Goal: Check status

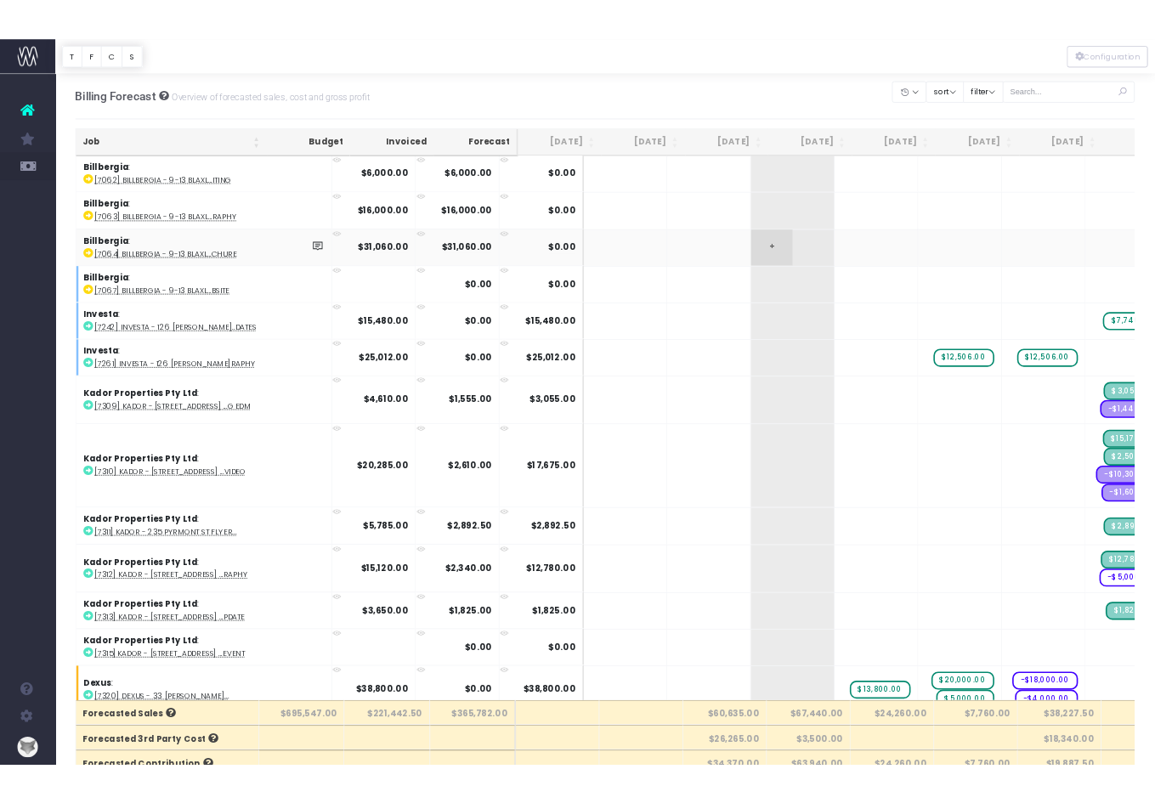
scroll to position [0, 1]
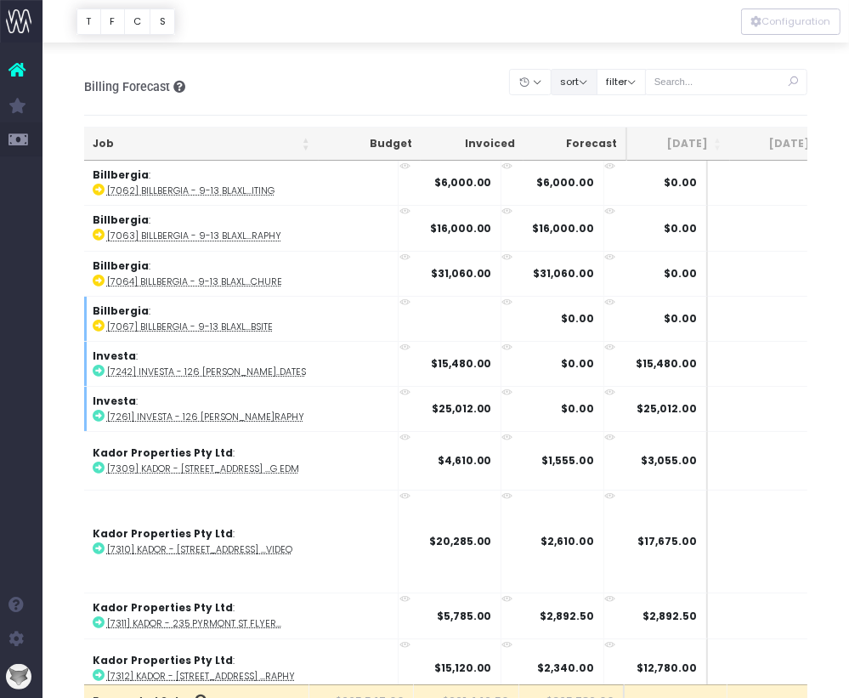
click at [592, 78] on button "sort" at bounding box center [574, 82] width 47 height 26
click at [609, 134] on link "Sort by Client Name Asc" at bounding box center [617, 143] width 133 height 29
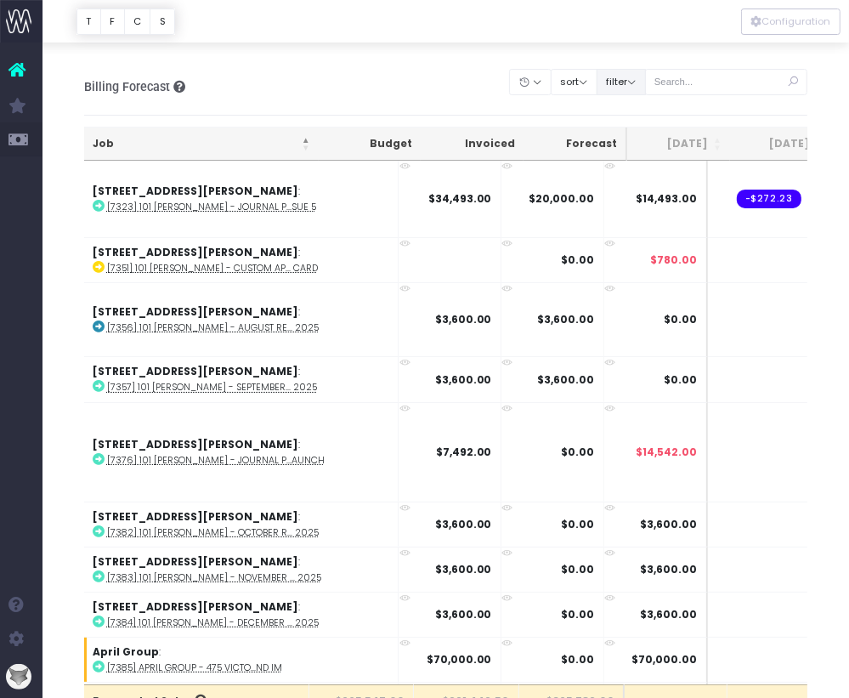
click at [643, 82] on button "filter" at bounding box center [621, 82] width 49 height 26
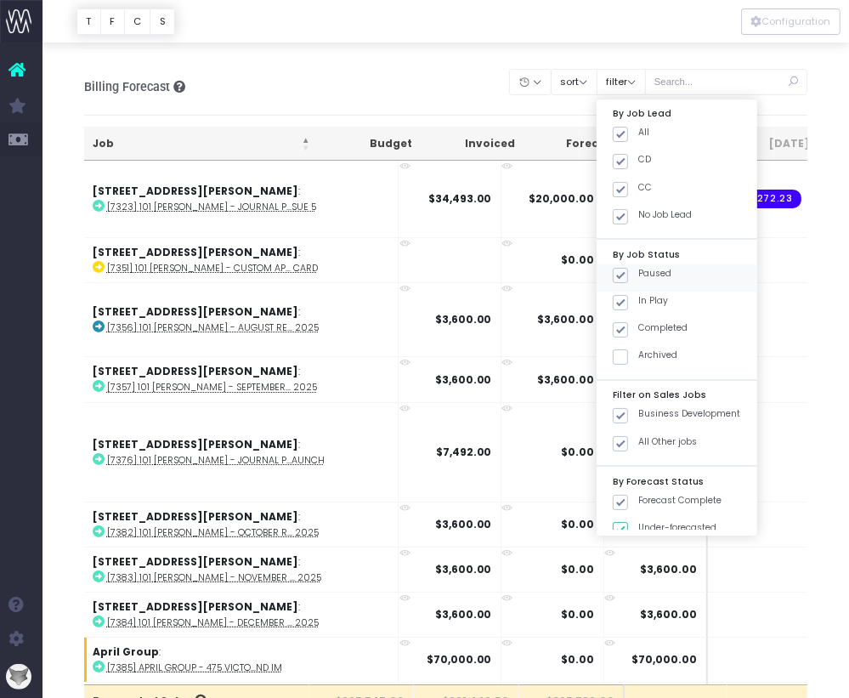
click at [628, 277] on span at bounding box center [620, 275] width 15 height 15
click at [644, 277] on input "Paused" at bounding box center [643, 272] width 11 height 11
checkbox input "false"
click at [628, 328] on span at bounding box center [620, 329] width 15 height 15
click at [644, 328] on input "Completed" at bounding box center [643, 326] width 11 height 11
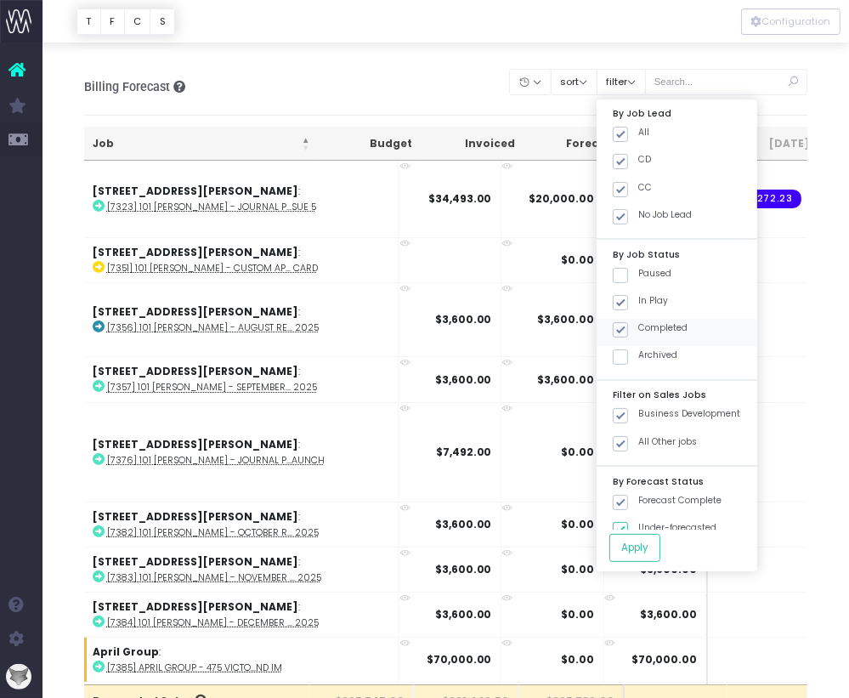
checkbox input "false"
click at [655, 545] on button "Apply" at bounding box center [634, 548] width 51 height 28
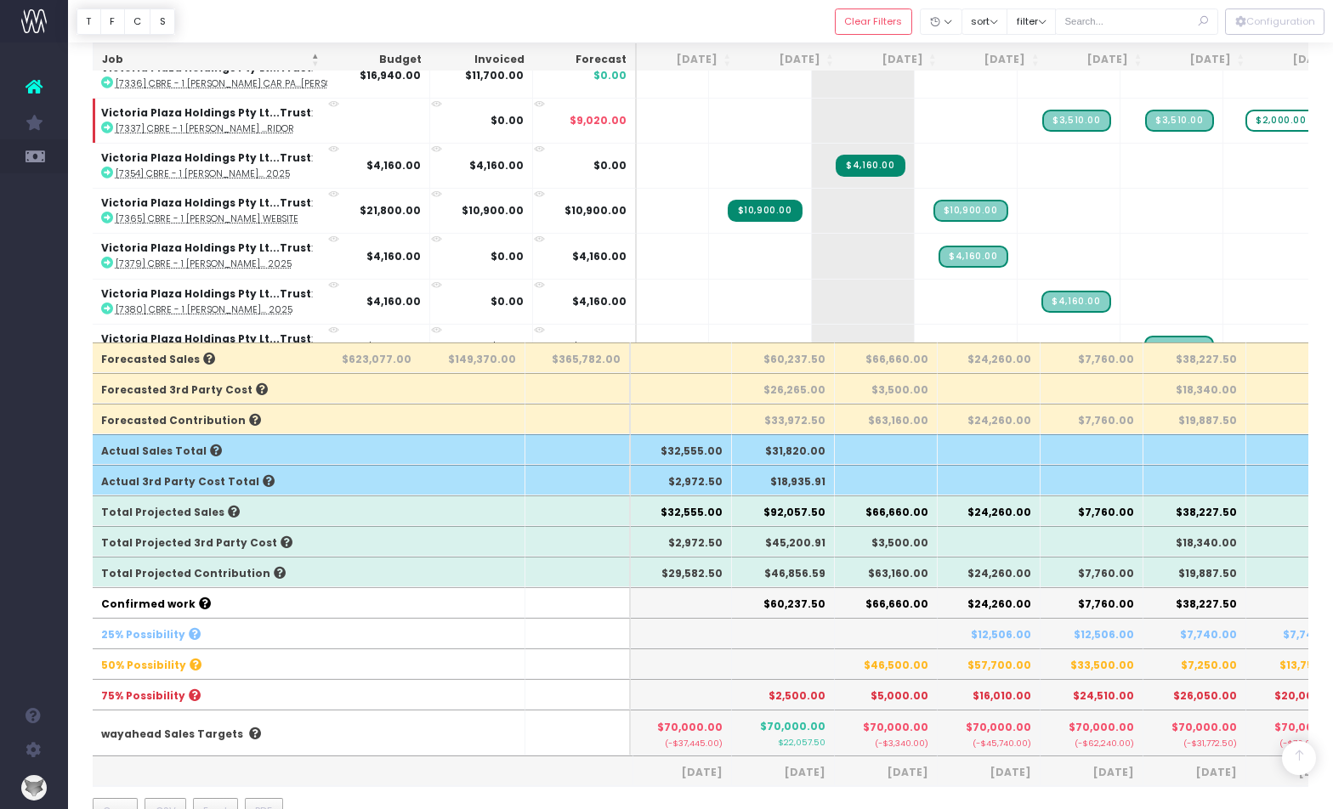
scroll to position [0, 108]
